Goal: Task Accomplishment & Management: Manage account settings

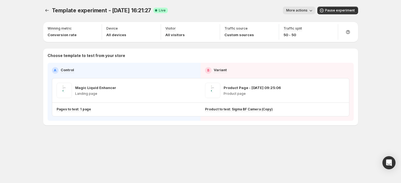
click at [310, 11] on icon "button" at bounding box center [310, 10] width 5 height 5
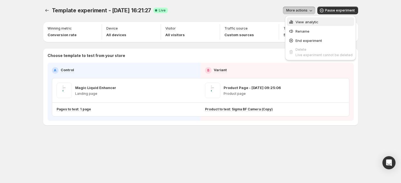
click at [306, 20] on span "View analytic" at bounding box center [307, 22] width 23 height 4
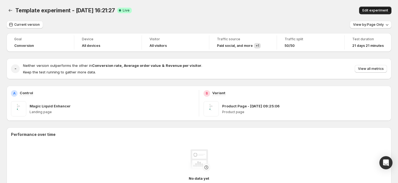
click at [373, 11] on span "Edit experiment" at bounding box center [375, 10] width 26 height 4
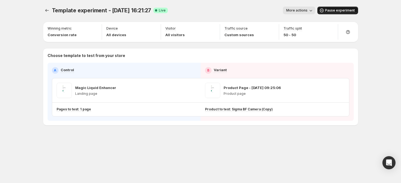
click at [337, 11] on span "Pause experiment" at bounding box center [340, 10] width 30 height 4
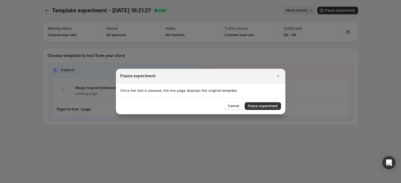
drag, startPoint x: 271, startPoint y: 104, endPoint x: 276, endPoint y: 99, distance: 6.8
click at [271, 104] on span "Pause experiment" at bounding box center [263, 106] width 30 height 4
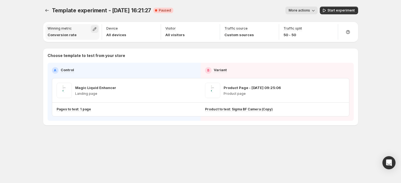
click at [94, 30] on icon "button" at bounding box center [94, 28] width 5 height 5
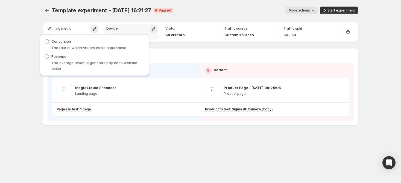
click at [152, 28] on icon "button" at bounding box center [153, 28] width 5 height 5
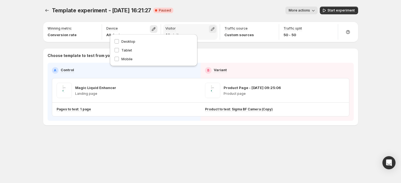
click at [214, 29] on icon "button" at bounding box center [212, 28] width 5 height 5
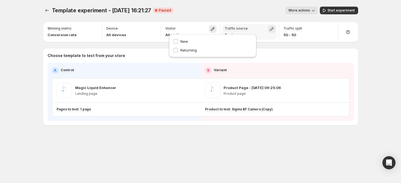
click at [269, 28] on icon "button" at bounding box center [271, 28] width 5 height 5
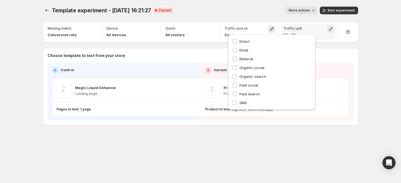
click at [331, 31] on icon "button" at bounding box center [330, 28] width 5 height 5
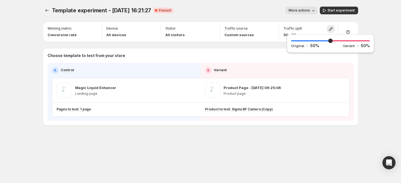
click at [263, 8] on div "More actions" at bounding box center [248, 11] width 140 height 8
